Goal: Transaction & Acquisition: Purchase product/service

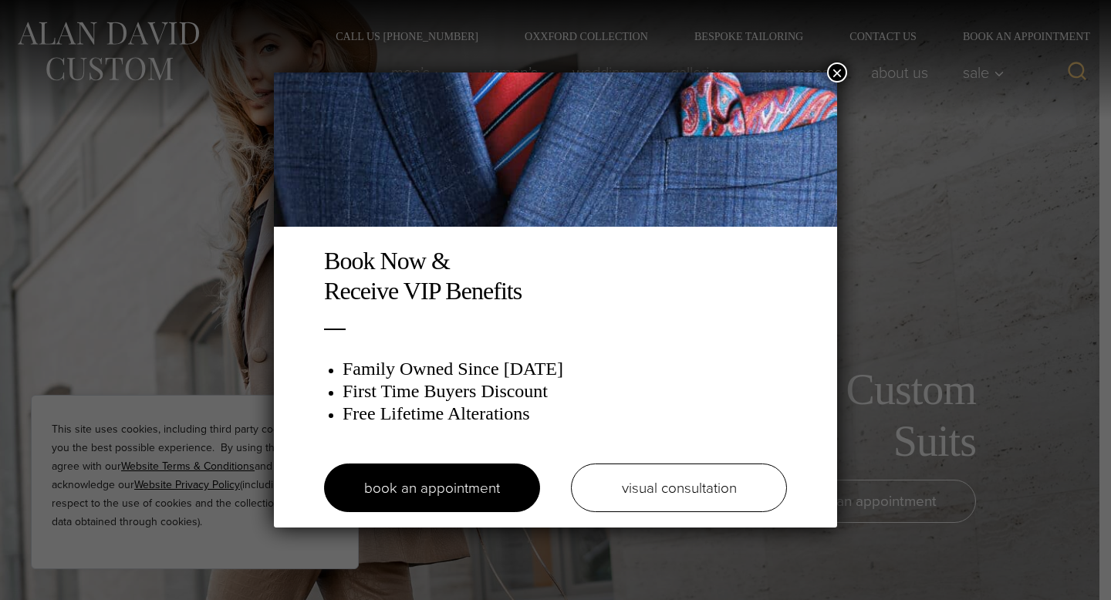
click at [837, 66] on button "×" at bounding box center [837, 73] width 20 height 20
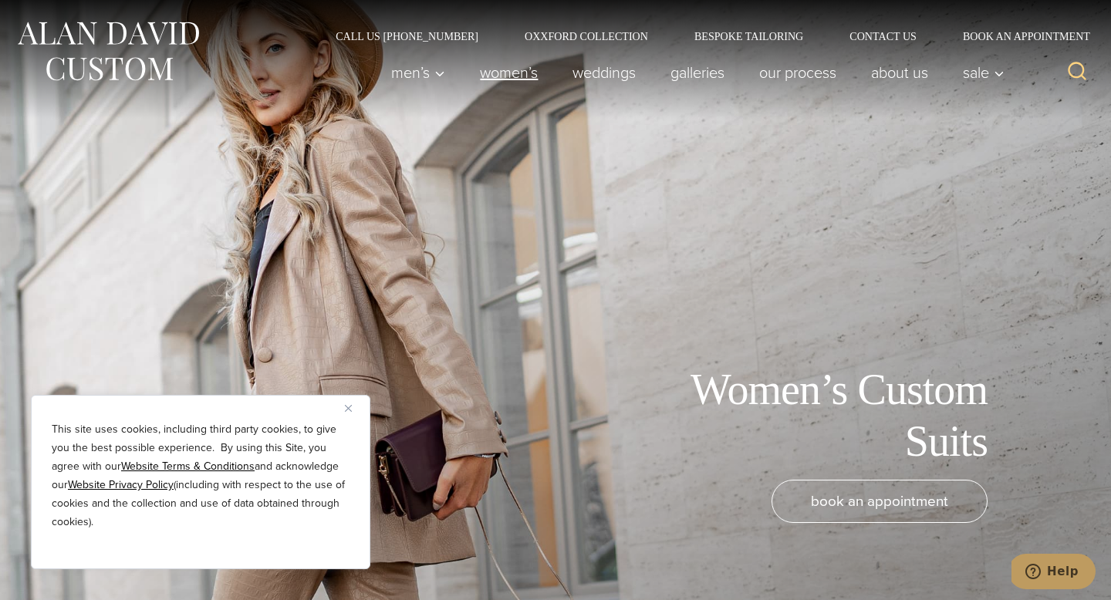
click at [507, 73] on link "Women’s" at bounding box center [509, 72] width 93 height 31
click at [349, 408] on img "Close" at bounding box center [348, 408] width 7 height 7
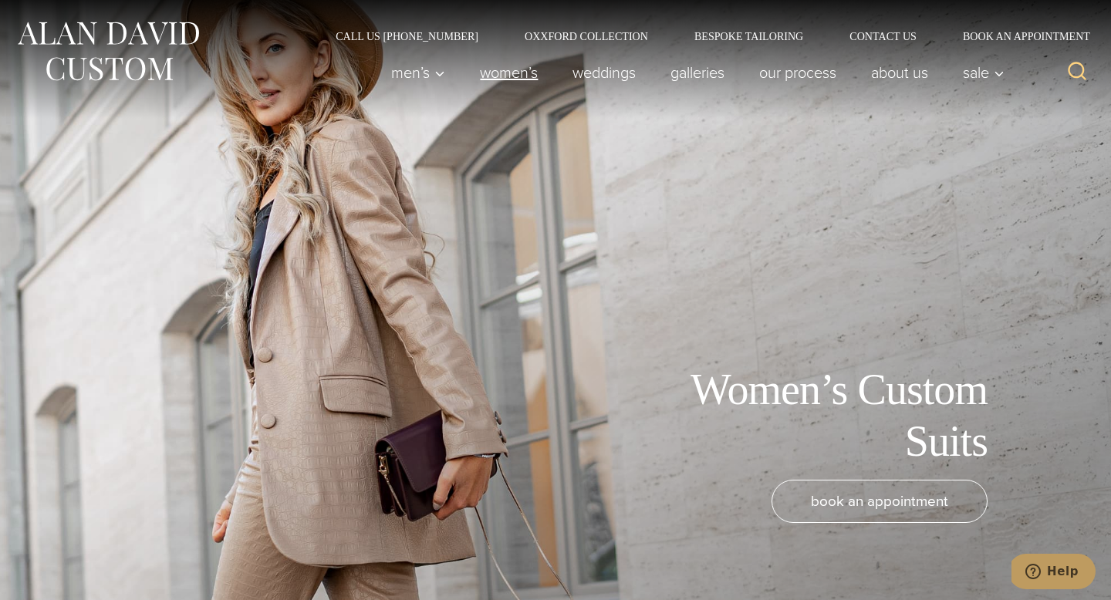
click at [482, 80] on link "Women’s" at bounding box center [509, 72] width 93 height 31
